Goal: Information Seeking & Learning: Check status

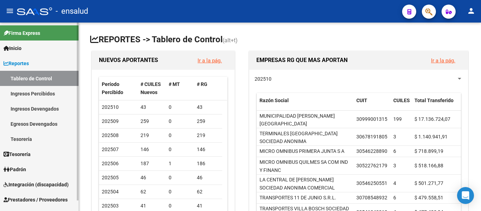
click at [44, 80] on link "Tablero de Control" at bounding box center [39, 78] width 79 height 15
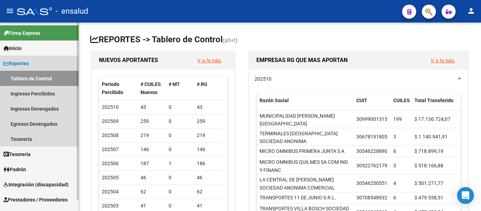
click at [51, 80] on link "Tablero de Control" at bounding box center [39, 78] width 79 height 15
click at [45, 94] on link "Ingresos Percibidos" at bounding box center [39, 93] width 79 height 15
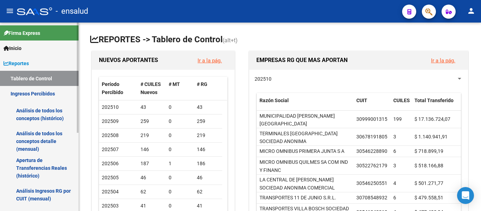
click at [45, 137] on link "Análisis de todos los conceptos detalle (mensual)" at bounding box center [39, 141] width 79 height 27
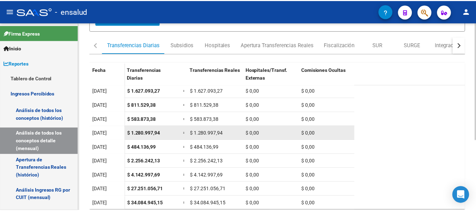
scroll to position [106, 0]
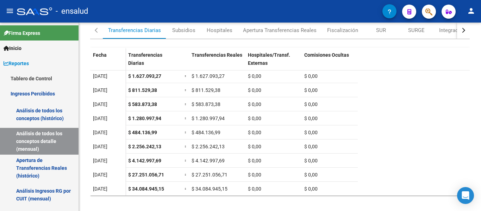
click at [470, 13] on mat-icon "person" at bounding box center [471, 11] width 8 height 8
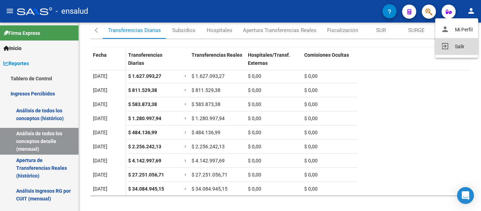
click at [462, 47] on button "exit_to_app Salir" at bounding box center [456, 46] width 43 height 17
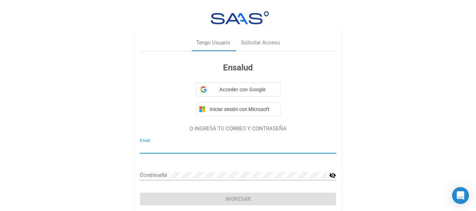
type input "[EMAIL_ADDRESS][DOMAIN_NAME]"
